Goal: Task Accomplishment & Management: Complete application form

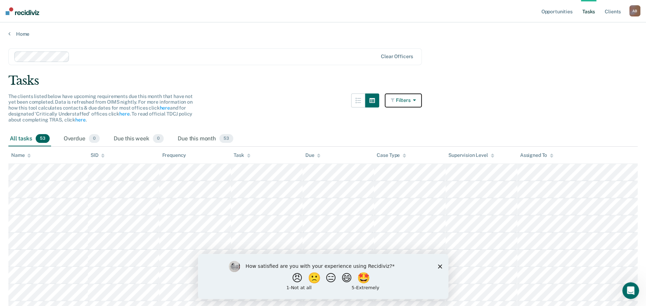
click at [419, 102] on button "Filters" at bounding box center [403, 100] width 37 height 14
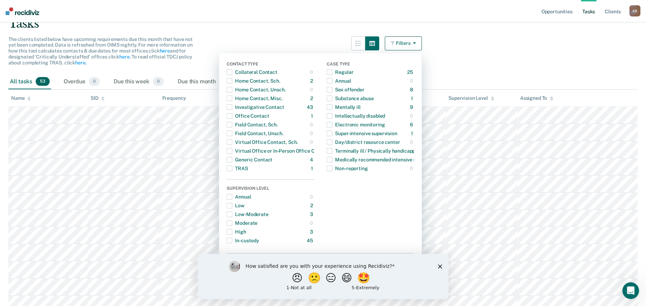
scroll to position [43, 0]
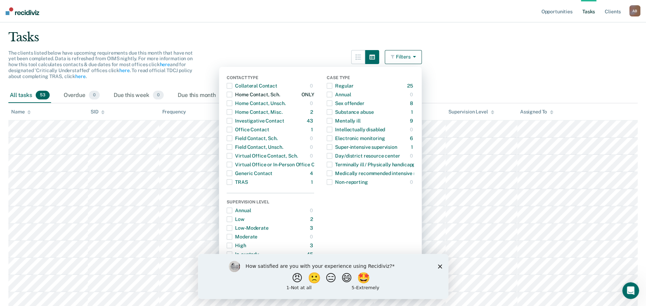
click at [277, 93] on div "Home Contact, Sch." at bounding box center [253, 94] width 53 height 11
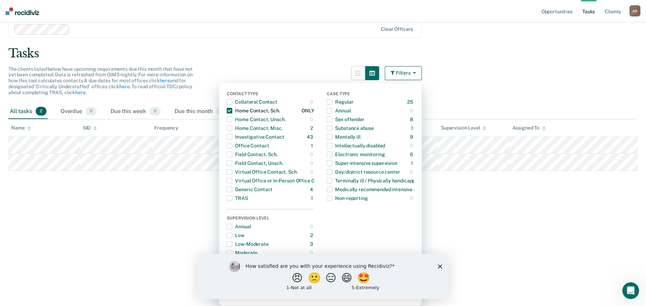
scroll to position [27, 0]
click at [439, 84] on main "Clear officers Tasks The clients listed below have upcoming requirements due th…" at bounding box center [323, 143] width 646 height 266
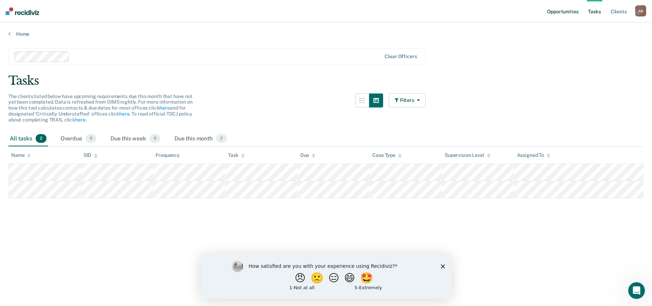
click at [559, 13] on link "Opportunities" at bounding box center [563, 11] width 34 height 22
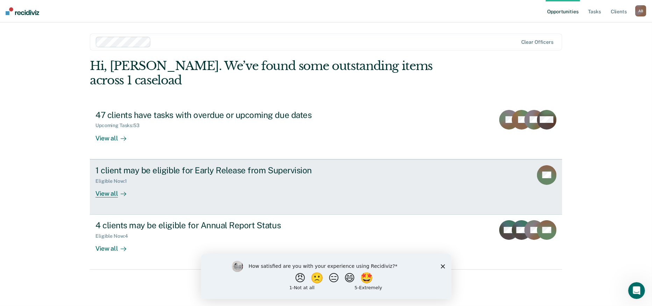
click at [112, 194] on div "View all" at bounding box center [114, 191] width 39 height 14
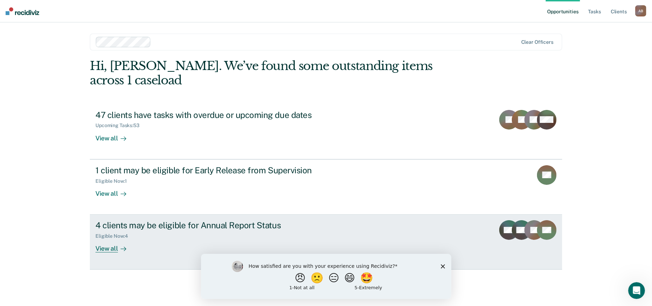
click at [108, 250] on div "View all" at bounding box center [114, 246] width 39 height 14
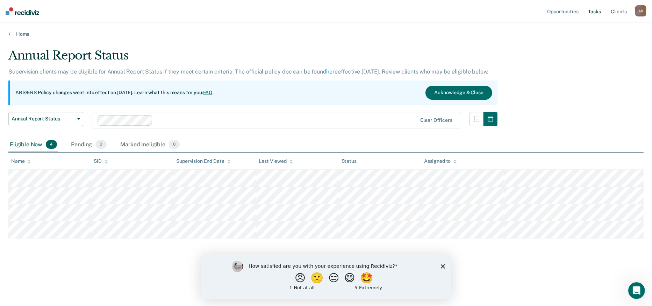
click at [594, 11] on link "Tasks" at bounding box center [594, 11] width 15 height 22
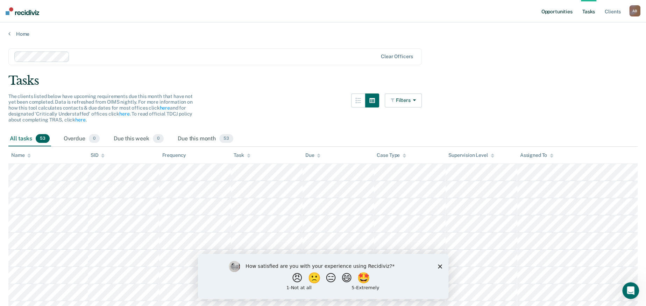
click at [565, 11] on link "Opportunities" at bounding box center [557, 11] width 34 height 22
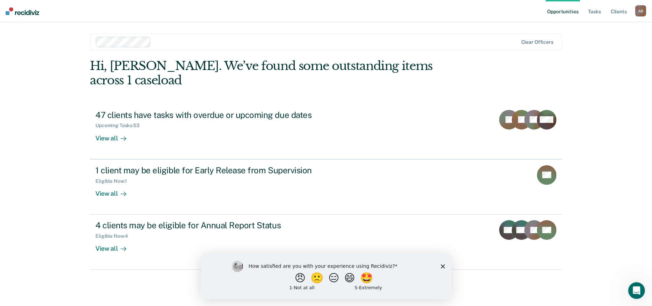
click at [442, 266] on icon "Close survey" at bounding box center [443, 266] width 4 height 4
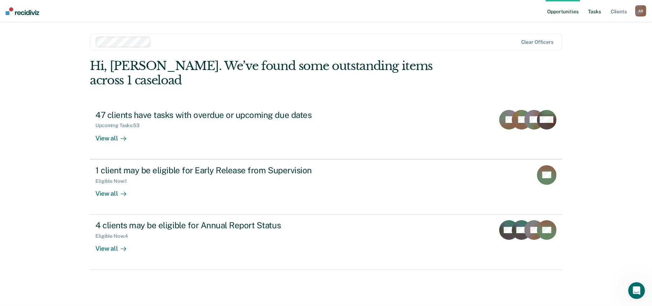
click at [599, 11] on link "Tasks" at bounding box center [594, 11] width 15 height 22
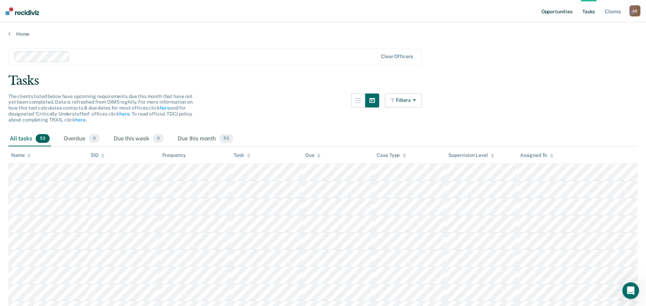
click at [556, 12] on link "Opportunities" at bounding box center [557, 11] width 34 height 22
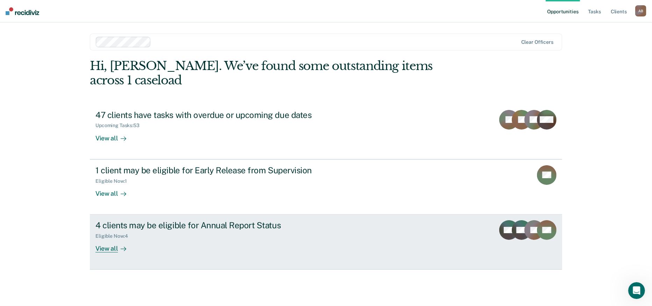
click at [123, 247] on icon at bounding box center [124, 249] width 6 height 6
